Goal: Transaction & Acquisition: Download file/media

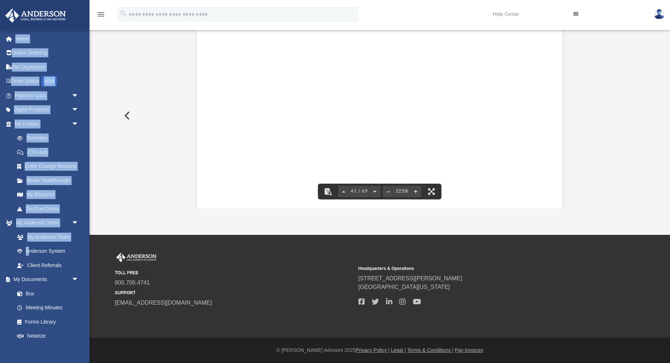
scroll to position [19282, 0]
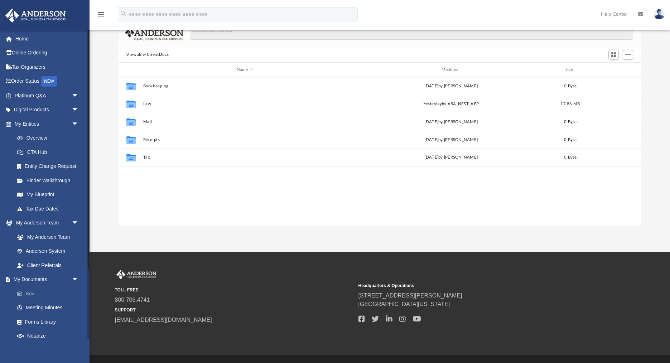
scroll to position [163, 523]
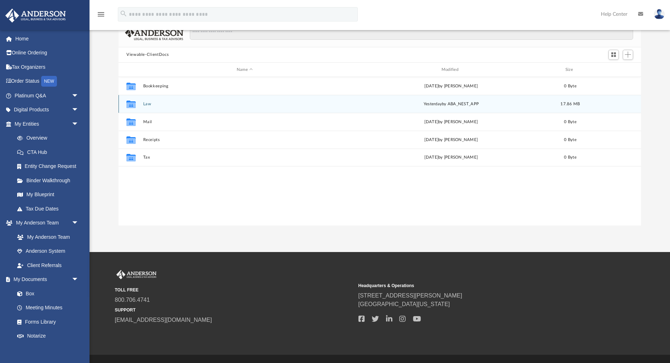
click at [148, 102] on button "Law" at bounding box center [245, 104] width 204 height 5
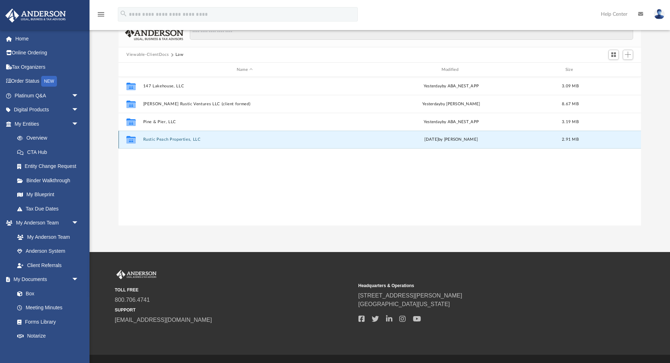
click at [155, 139] on button "Rustic Peach Properties, LLC" at bounding box center [245, 140] width 204 height 5
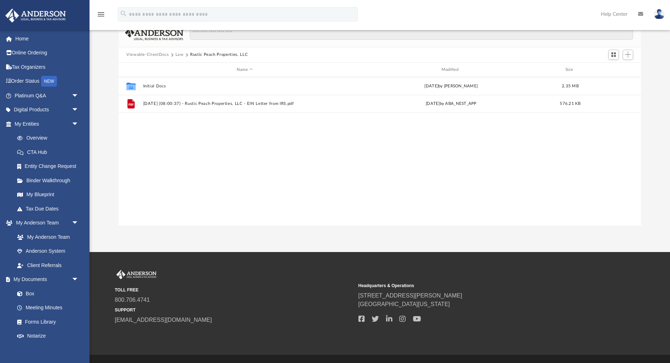
click at [178, 53] on button "Law" at bounding box center [180, 55] width 8 height 6
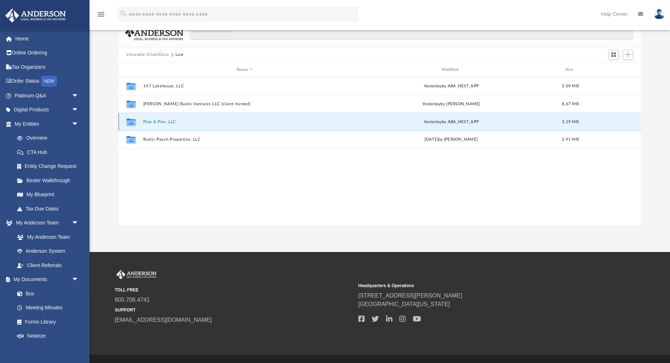
click at [159, 120] on button "Pine & Pier, LLC" at bounding box center [245, 122] width 204 height 5
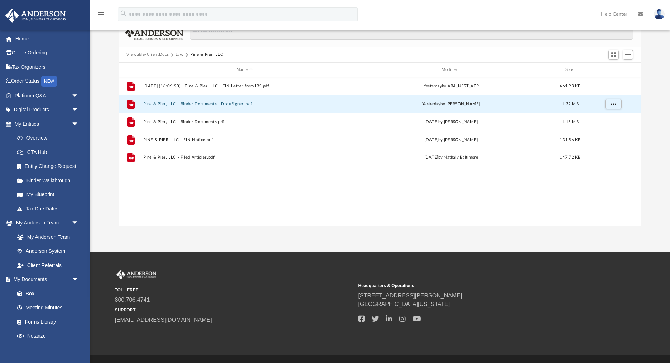
click at [205, 103] on button "Pine & Pier, LLC - Binder Documents - DocuSigned.pdf" at bounding box center [245, 104] width 204 height 5
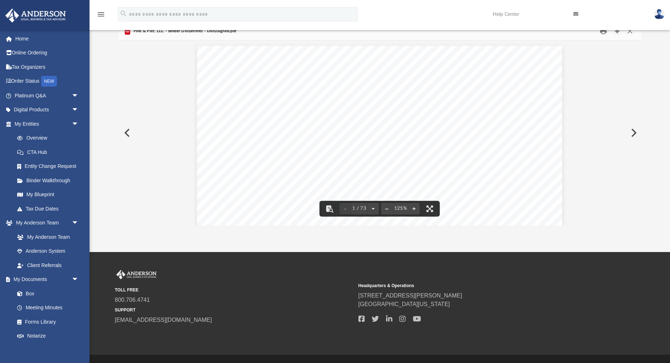
click at [604, 32] on button "Print" at bounding box center [604, 30] width 14 height 11
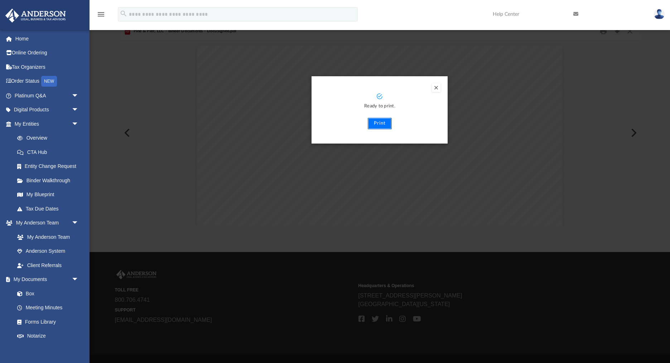
click at [383, 124] on button "Print" at bounding box center [380, 123] width 24 height 11
